Goal: Task Accomplishment & Management: Manage account settings

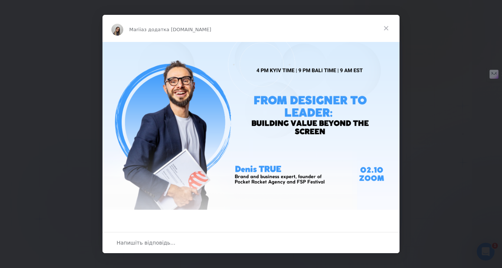
click at [386, 29] on span "Закрити" at bounding box center [386, 28] width 27 height 27
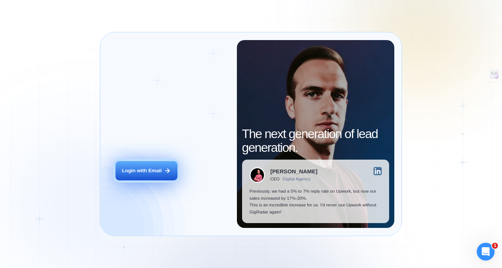
click at [146, 169] on div "Login with Email" at bounding box center [142, 170] width 40 height 7
